Goal: Task Accomplishment & Management: Use online tool/utility

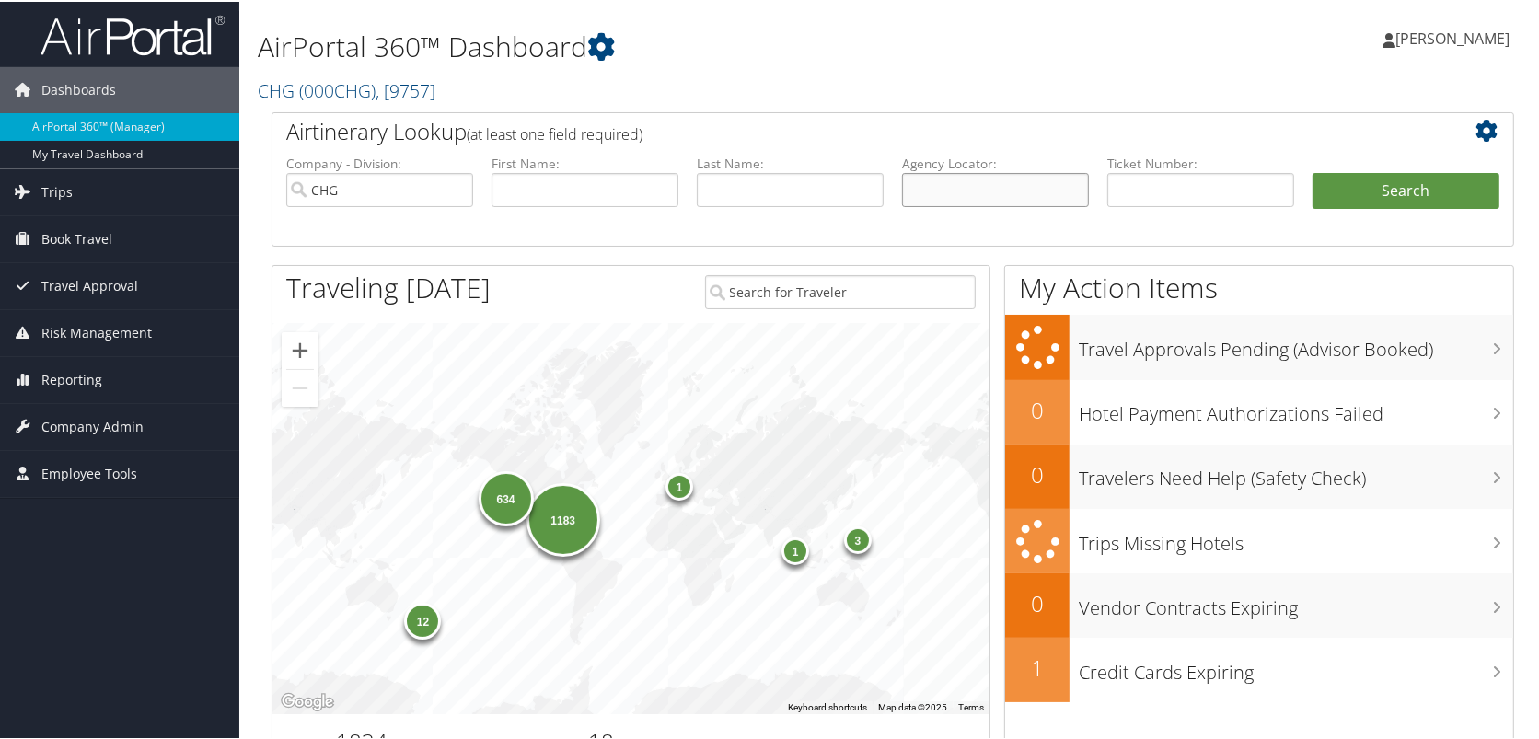
click at [1033, 191] on input "text" at bounding box center [995, 188] width 187 height 34
click at [1041, 190] on input "text" at bounding box center [995, 188] width 187 height 34
paste input "GGHEMH"
type input "GGHEMH"
click at [1345, 167] on ul "Company - Division: CHG First Name: Last Name: Agency Locator: GGHEMH Departure…" at bounding box center [892, 199] width 1231 height 92
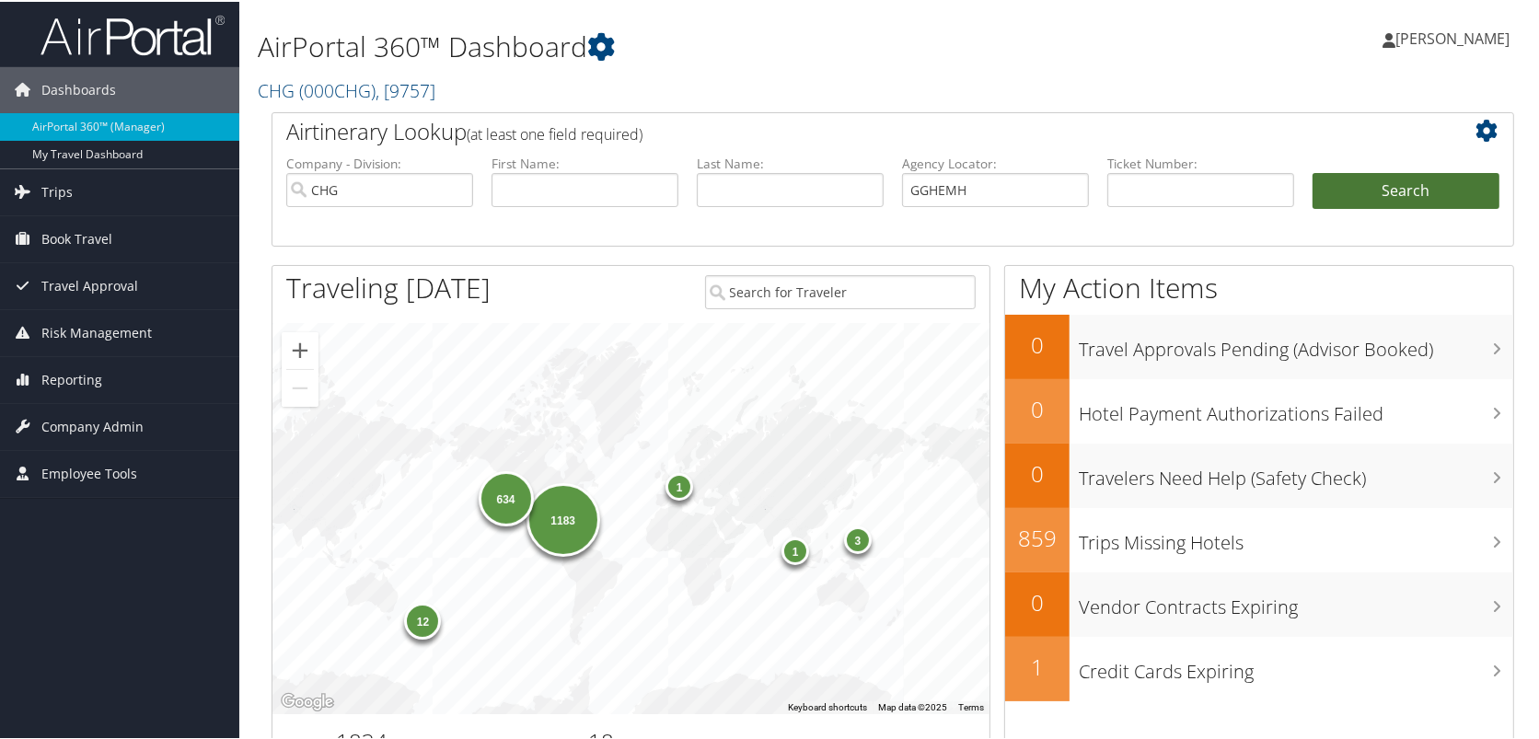
click at [1345, 173] on button "Search" at bounding box center [1405, 189] width 187 height 37
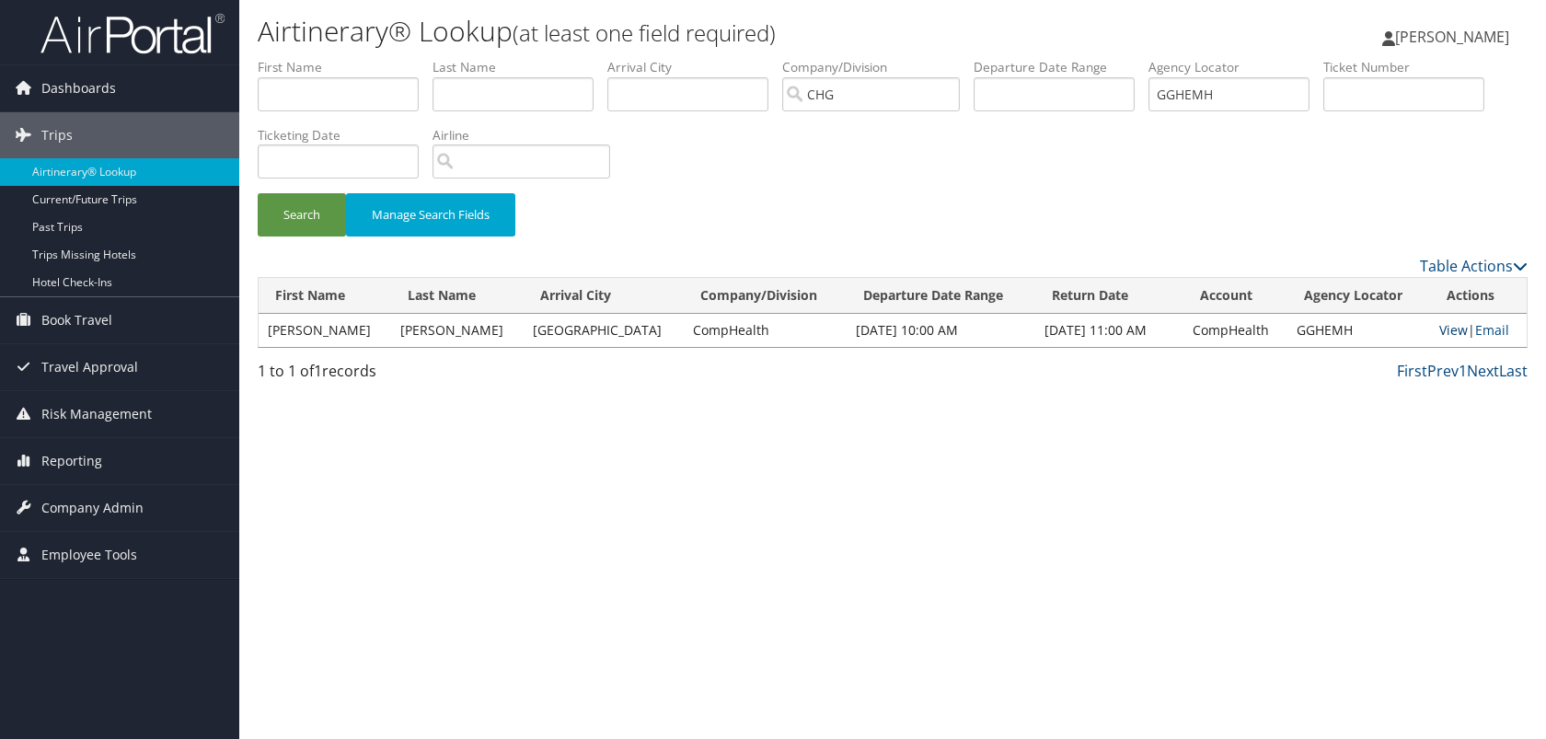
click at [1439, 323] on link "View" at bounding box center [1453, 329] width 29 height 17
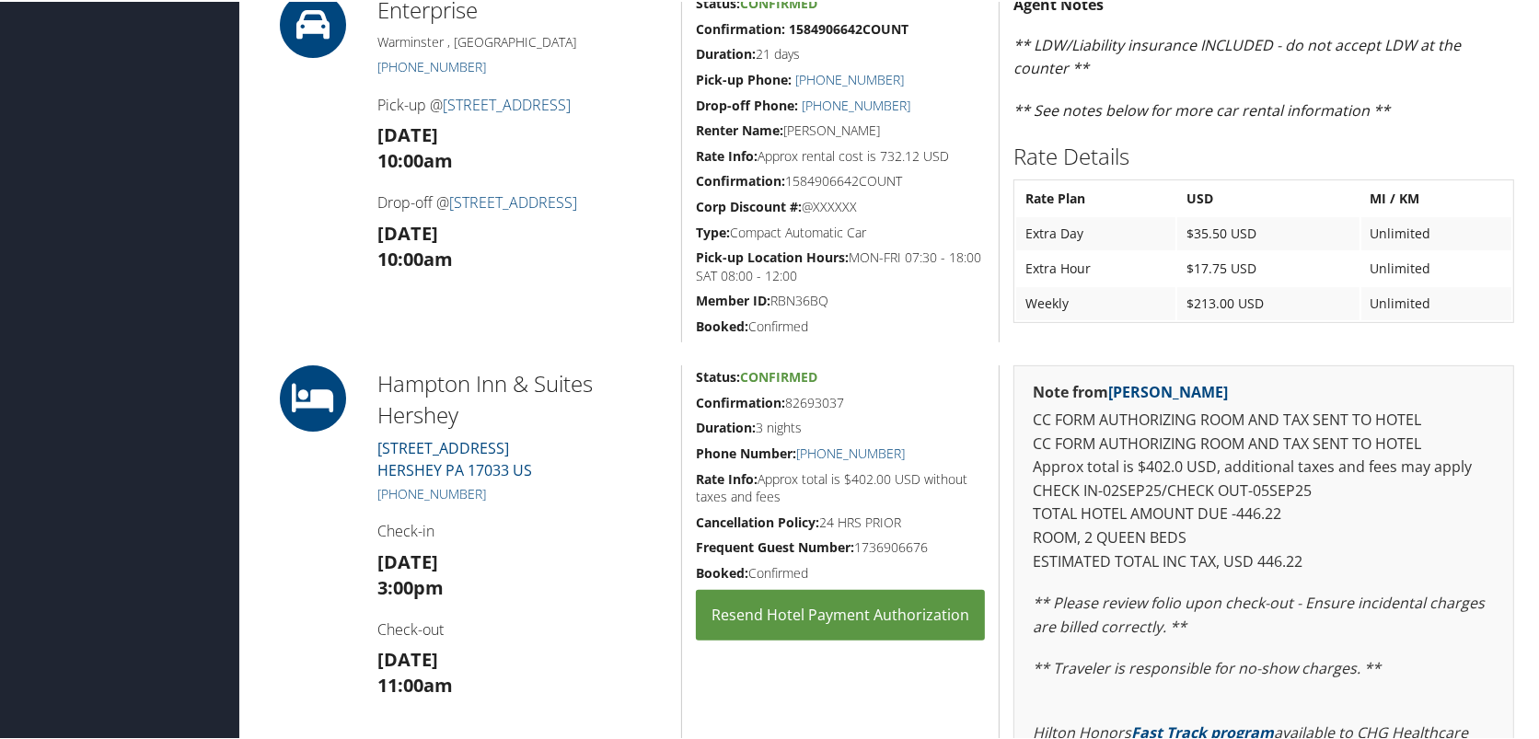
scroll to position [715, 0]
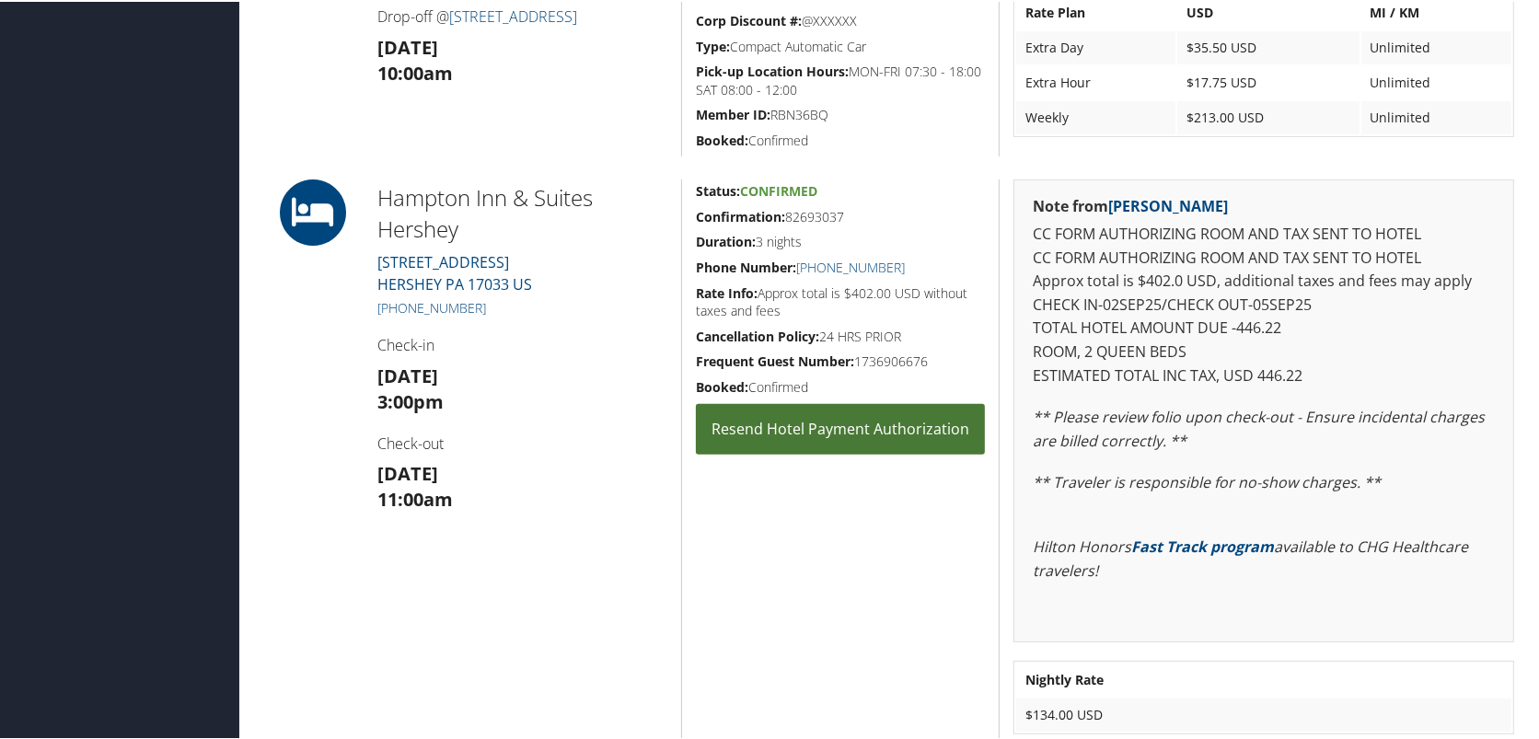
click at [838, 420] on link "Resend Hotel Payment Authorization" at bounding box center [840, 427] width 289 height 51
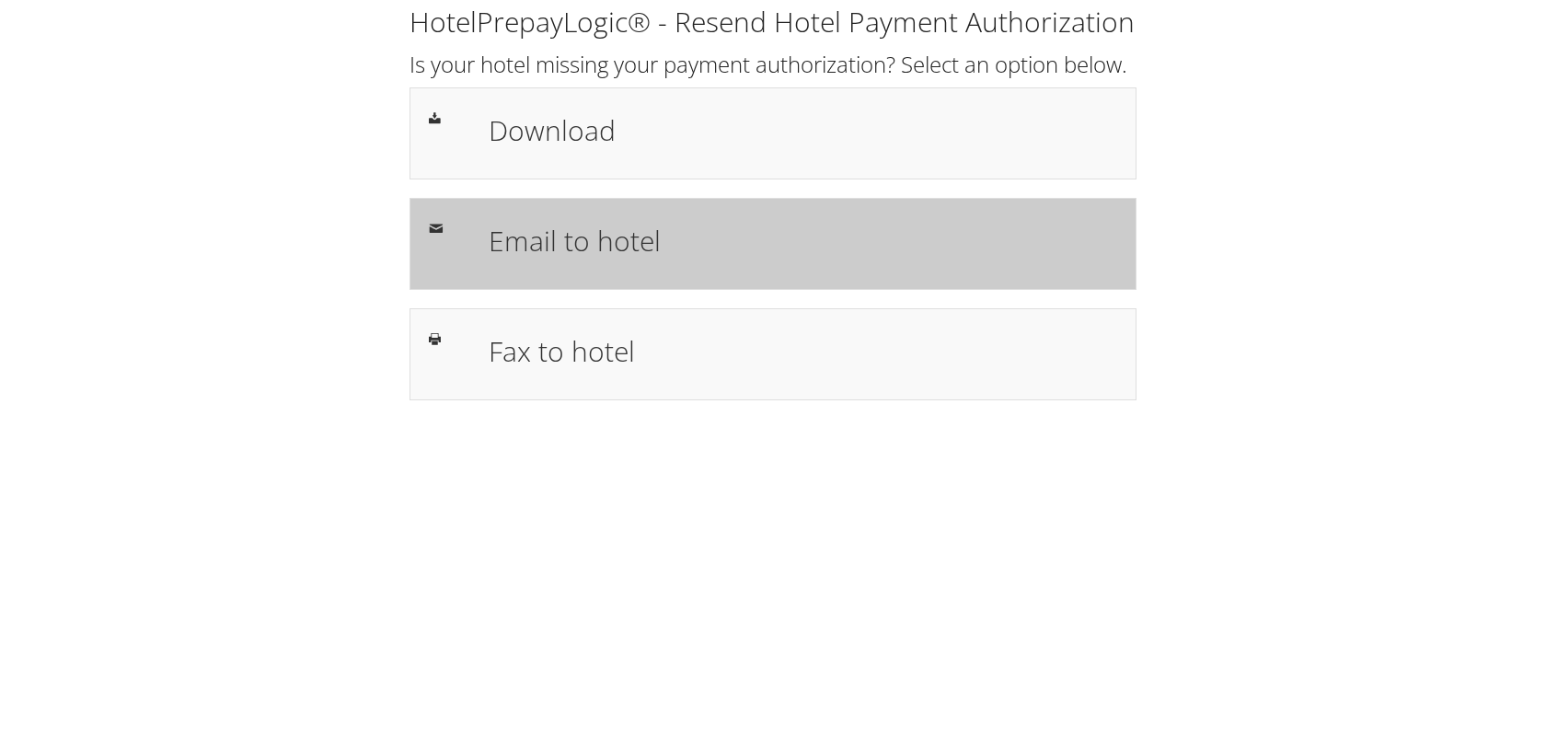
click at [615, 261] on h1 "Email to hotel" at bounding box center [803, 240] width 629 height 41
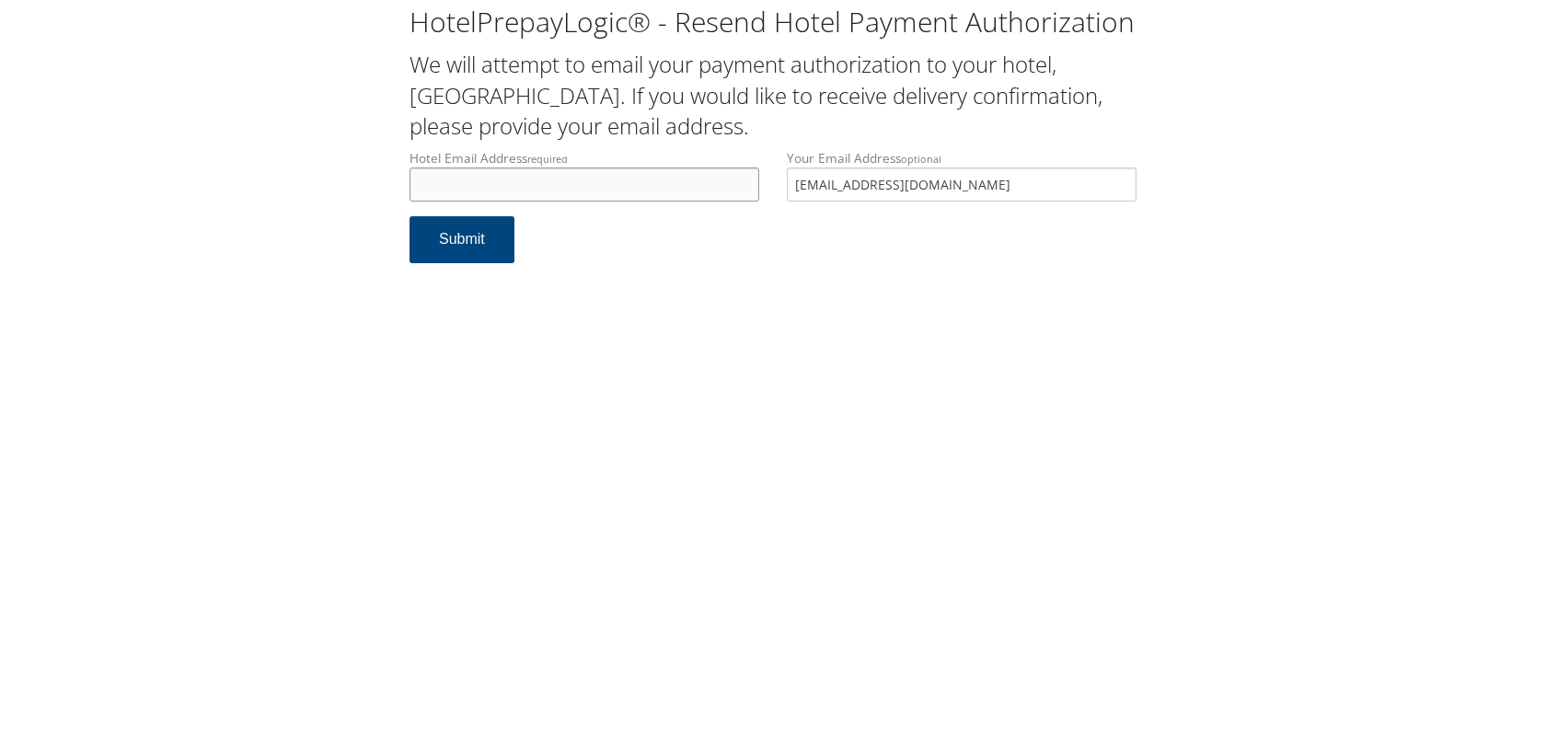
click at [628, 182] on input "Hotel Email Address required" at bounding box center [585, 185] width 350 height 34
paste input "hamptonhershey749@gmail.com"
type input "hamptonhershey749@gmail.com"
click at [877, 189] on input "djohn6168@gmail.com" at bounding box center [962, 185] width 350 height 34
click at [877, 190] on input "djohn6168@gmail.com" at bounding box center [962, 185] width 350 height 34
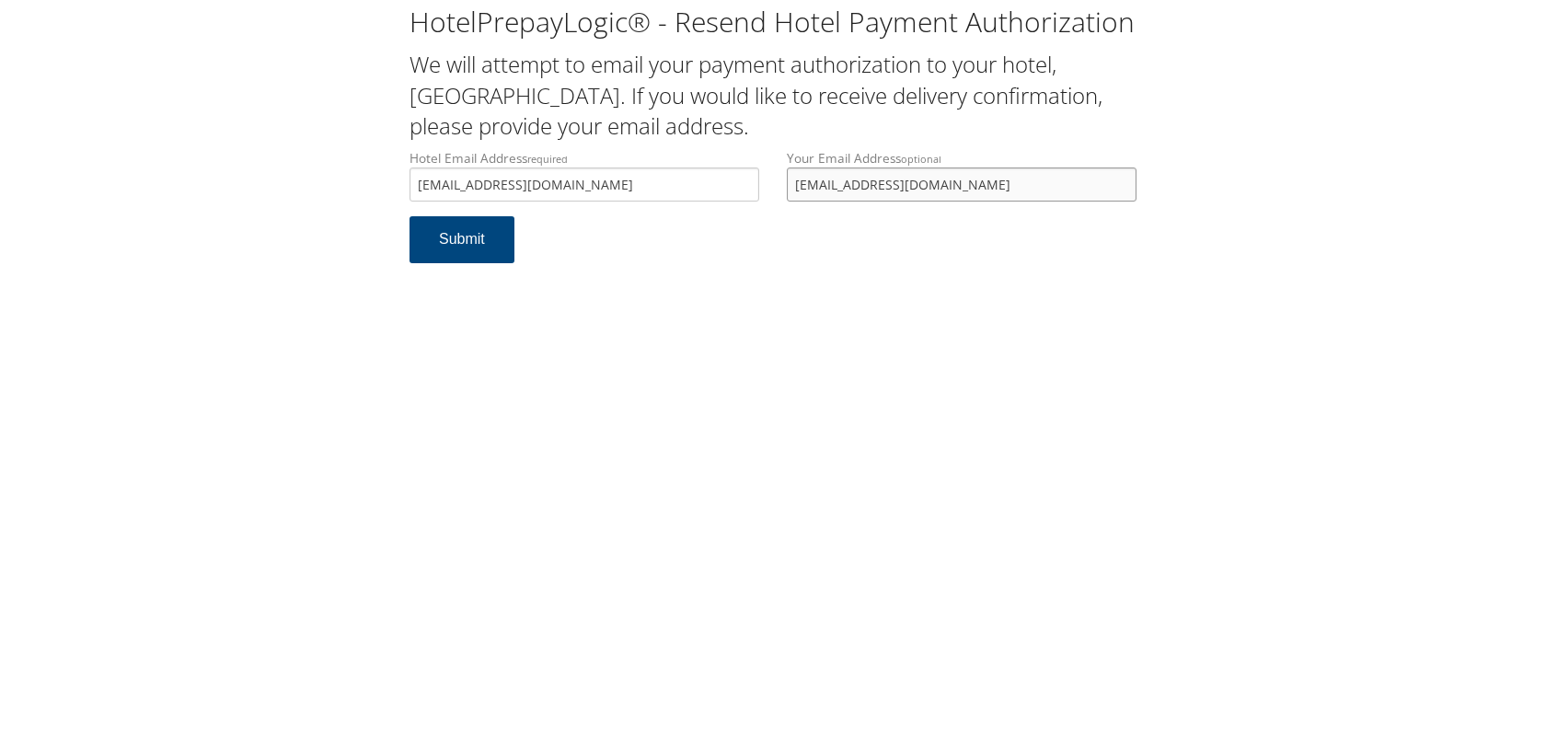
click at [877, 190] on input "djohn6168@gmail.com" at bounding box center [962, 185] width 350 height 34
paste input "alvaro.contreras@chghealthcare.com"
type input "alvaro.contreras@chghealthcare.com"
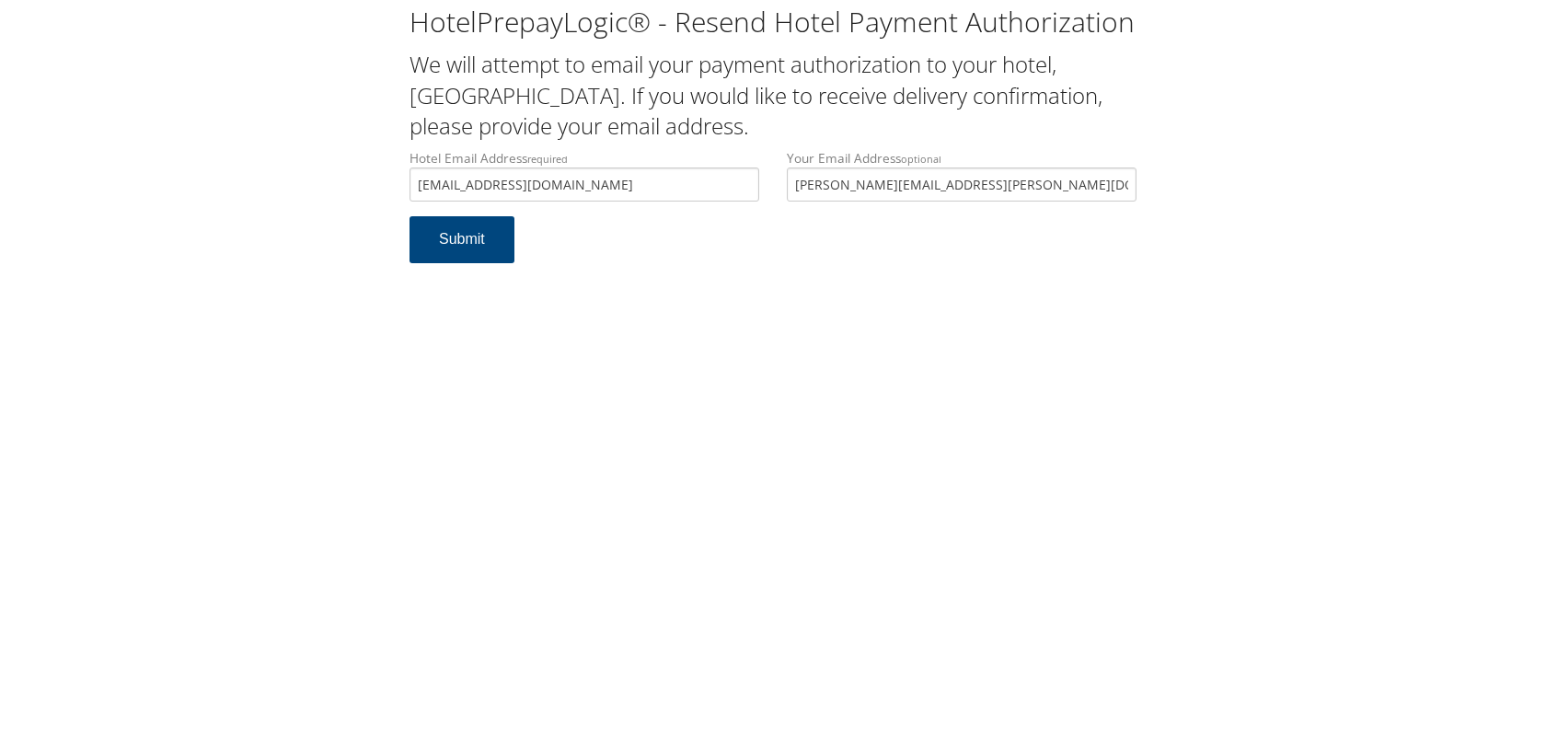
click at [766, 260] on form "Hotel Email Address required hamptonhershey749@gmail.com Hotel email address is…" at bounding box center [773, 215] width 727 height 133
click at [456, 244] on button "Submit" at bounding box center [462, 239] width 105 height 47
